Goal: Complete application form: Complete application form

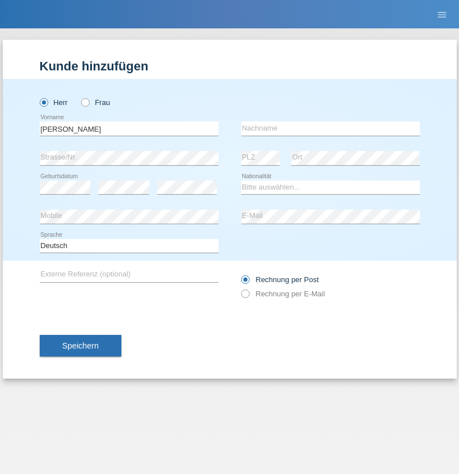
type input "[PERSON_NAME]"
click at [330, 128] on input "text" at bounding box center [330, 128] width 179 height 14
type input "[PERSON_NAME]"
select select "ES"
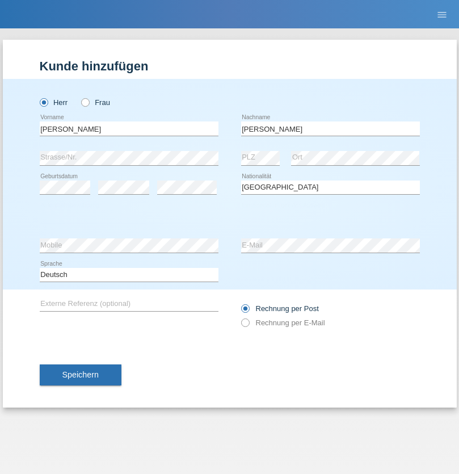
select select "C"
select select "25"
select select "03"
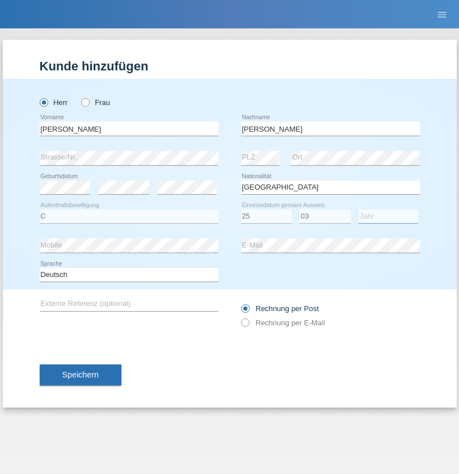
select select "2021"
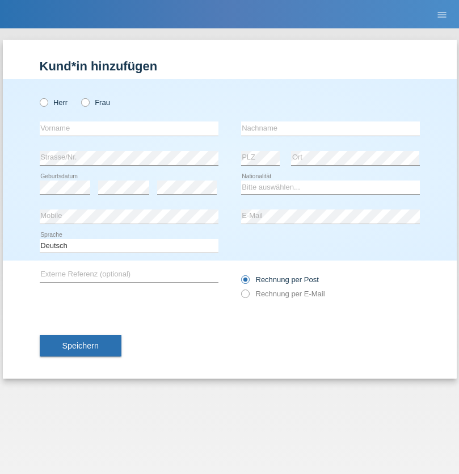
radio input "true"
click at [129, 128] on input "text" at bounding box center [129, 128] width 179 height 14
type input "firat"
click at [330, 128] on input "text" at bounding box center [330, 128] width 179 height 14
type input "kara"
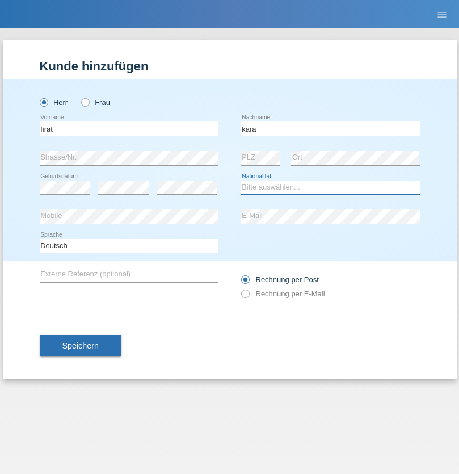
select select "CH"
